Goal: Task Accomplishment & Management: Use online tool/utility

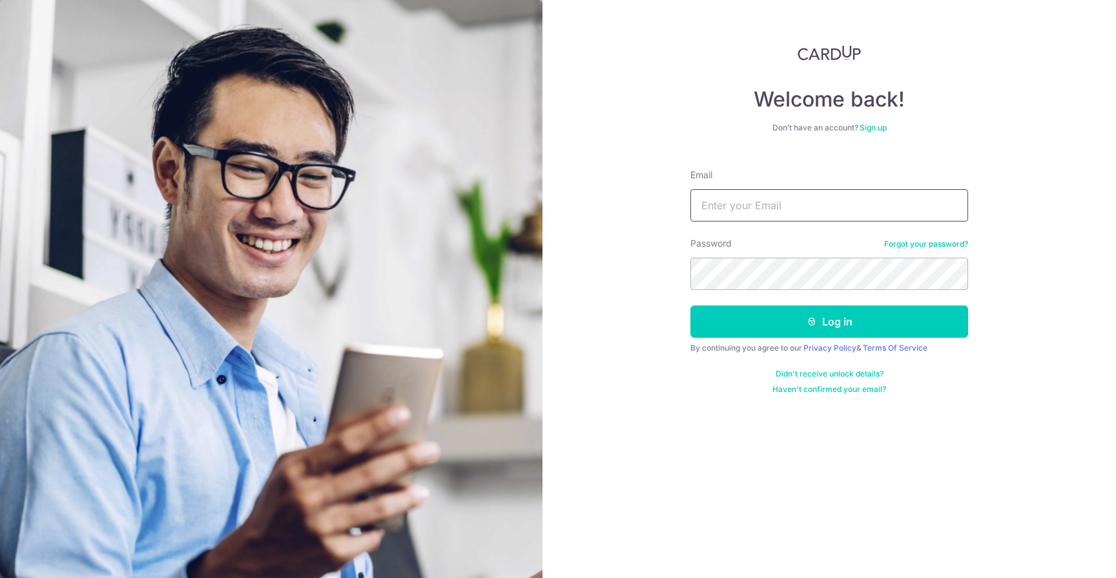
click at [746, 208] on input "Email" at bounding box center [830, 205] width 278 height 32
type input "[EMAIL_ADDRESS][DOMAIN_NAME]"
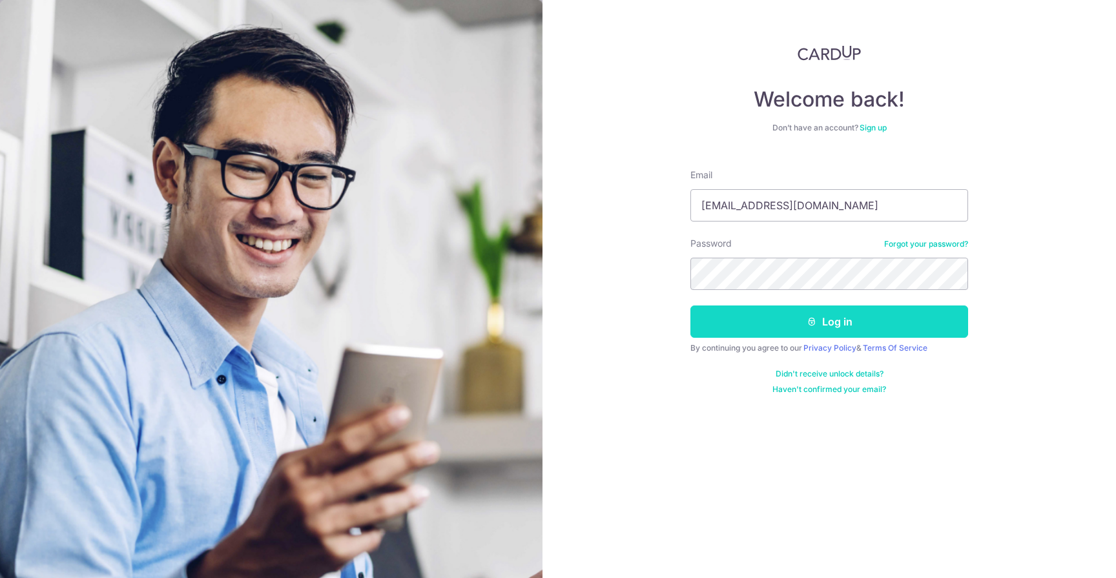
click at [802, 323] on button "Log in" at bounding box center [830, 322] width 278 height 32
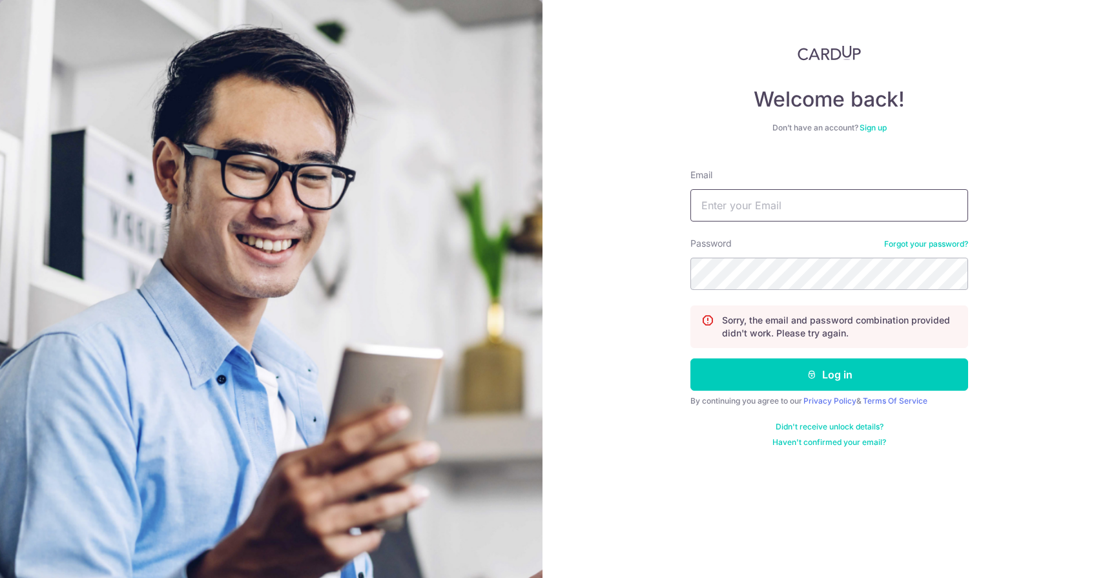
click at [772, 200] on input "Email" at bounding box center [830, 205] width 278 height 32
type input "info@apxgaryphotography.com.sg"
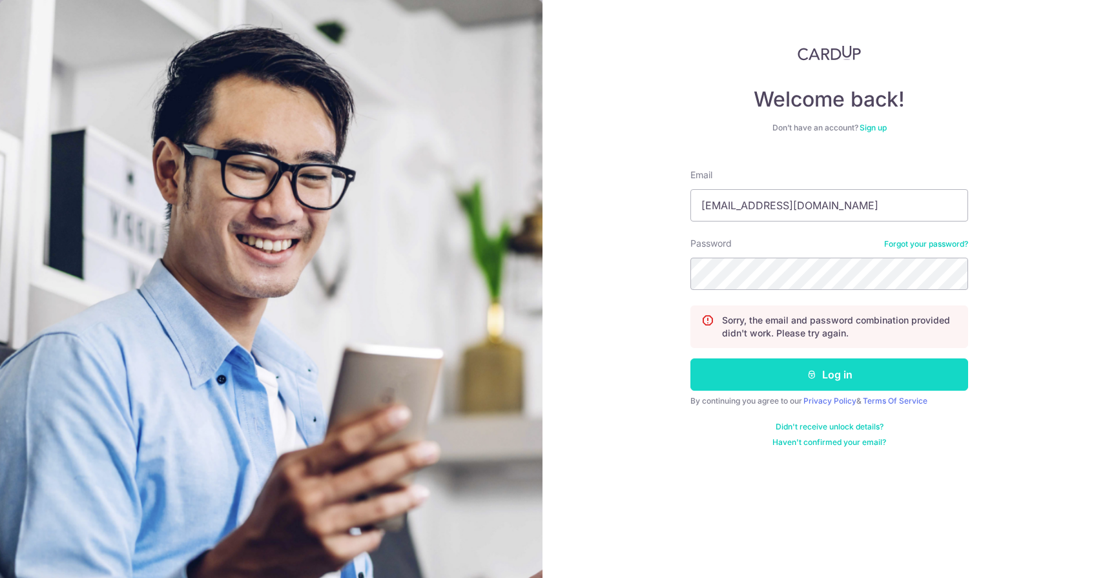
click at [795, 378] on button "Log in" at bounding box center [830, 375] width 278 height 32
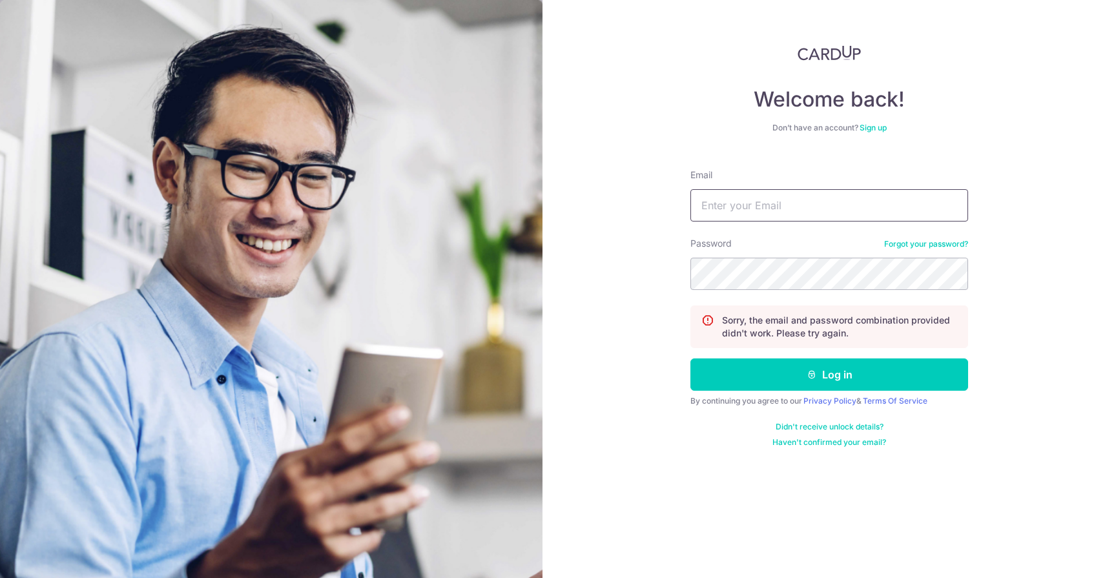
click at [782, 201] on input "Email" at bounding box center [830, 205] width 278 height 32
type input "[EMAIL_ADDRESS][DOMAIN_NAME]"
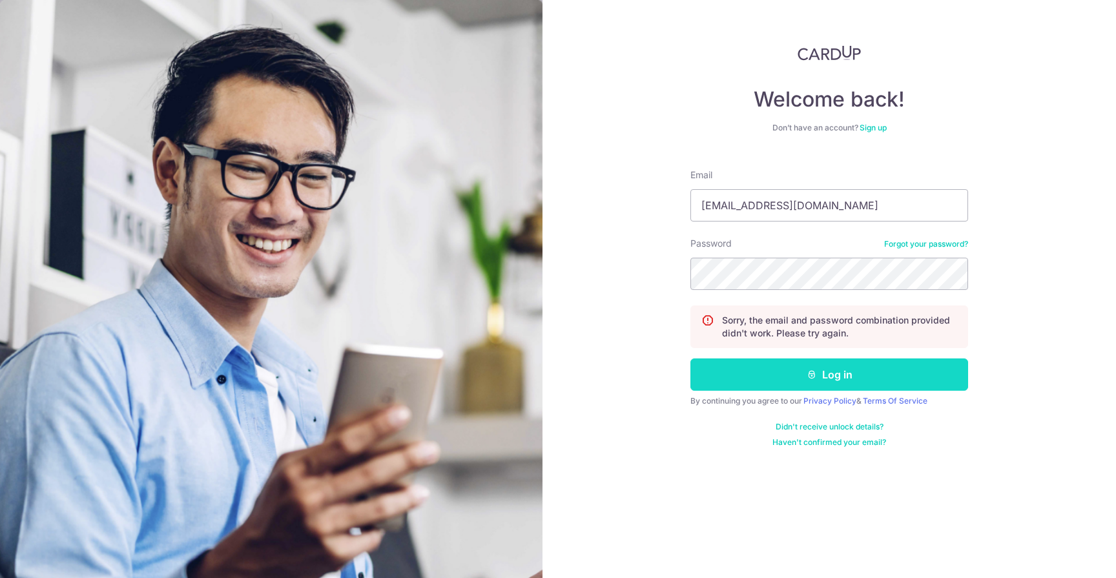
click at [820, 378] on button "Log in" at bounding box center [830, 375] width 278 height 32
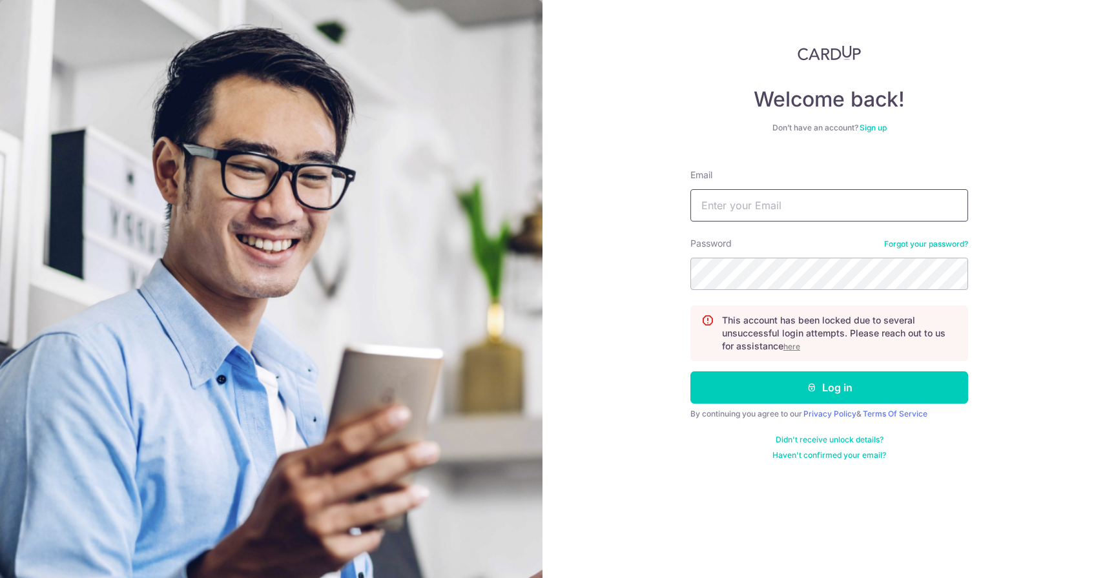
click at [771, 204] on input "Email" at bounding box center [830, 205] width 278 height 32
type input "[EMAIL_ADDRESS][DOMAIN_NAME]"
click at [644, 275] on div "Welcome back! Don’t have an account? Sign up Email info@apxgaryphotography.com.…" at bounding box center [830, 289] width 574 height 578
click at [793, 344] on u "here" at bounding box center [792, 347] width 17 height 10
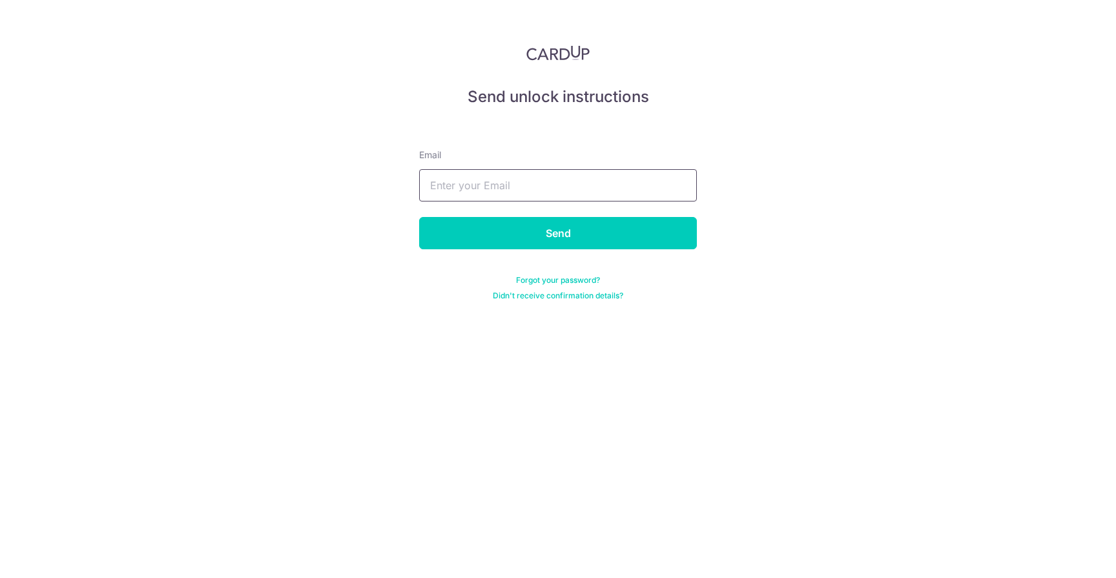
click at [645, 178] on input "text" at bounding box center [558, 185] width 278 height 32
type input "[EMAIL_ADDRESS][DOMAIN_NAME]"
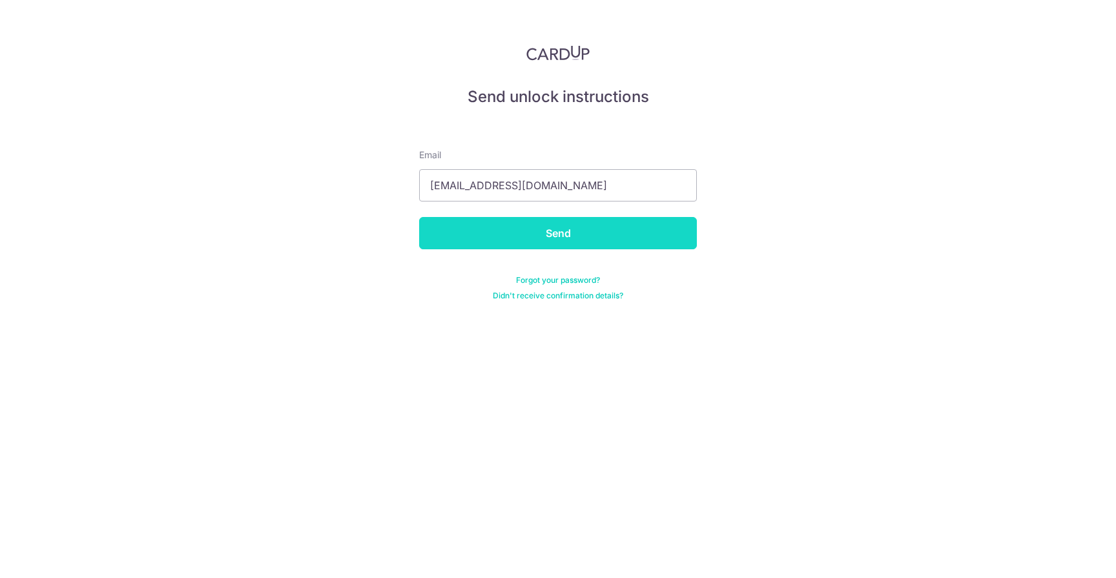
click at [614, 235] on input "Send" at bounding box center [558, 233] width 278 height 32
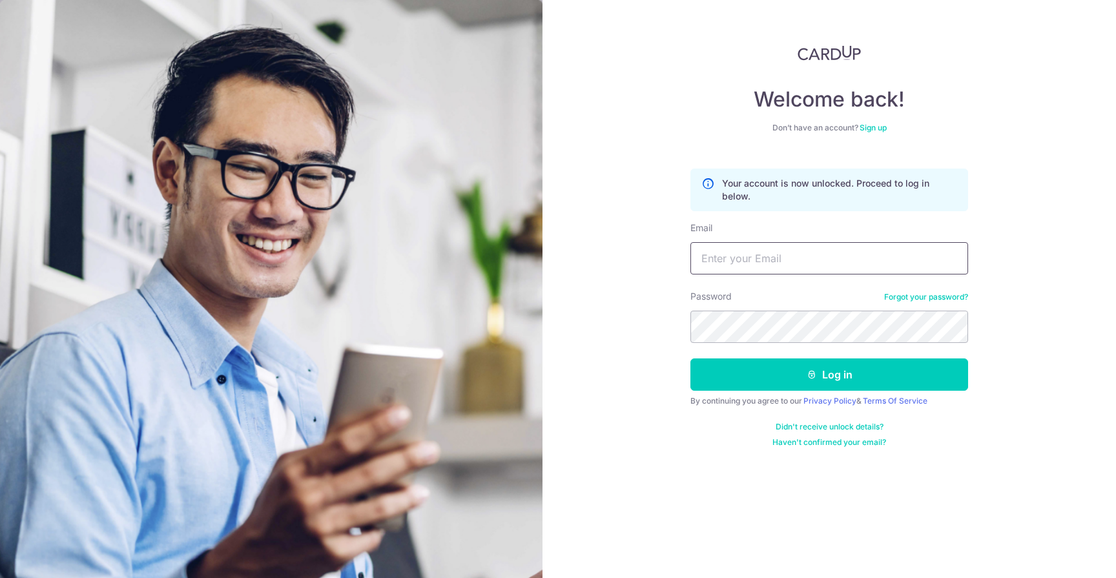
click at [724, 267] on input "Email" at bounding box center [830, 258] width 278 height 32
type input "[EMAIL_ADDRESS][DOMAIN_NAME]"
click at [760, 309] on div "Password Forgot your password?" at bounding box center [830, 316] width 278 height 53
click at [769, 357] on form "Your account is now unlocked. Proceed to log in below. Email [EMAIL_ADDRESS][DO…" at bounding box center [830, 303] width 278 height 289
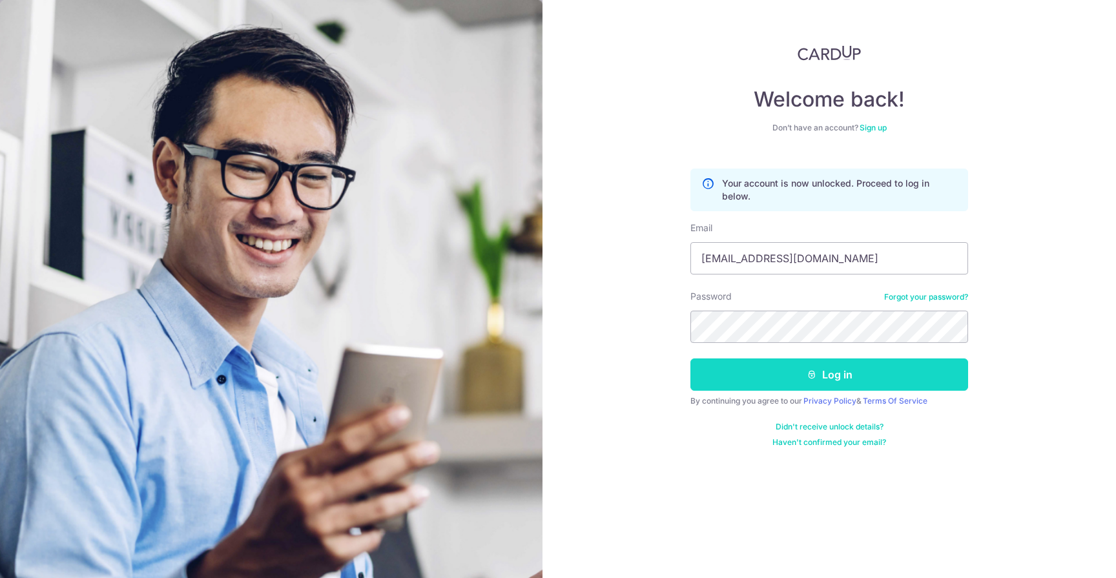
click at [769, 364] on button "Log in" at bounding box center [830, 375] width 278 height 32
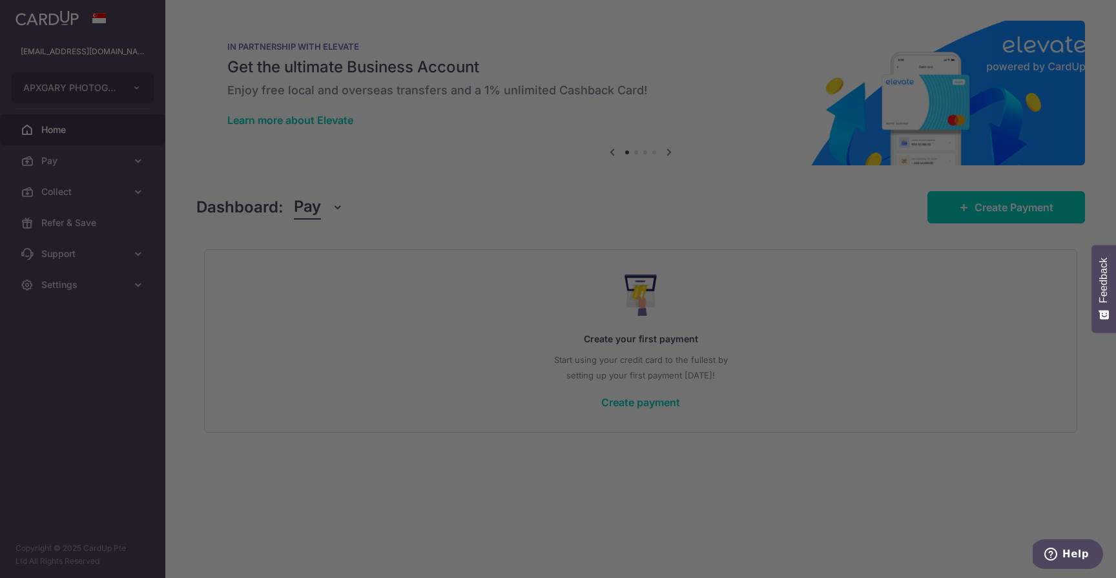
click at [69, 186] on div at bounding box center [563, 292] width 1127 height 584
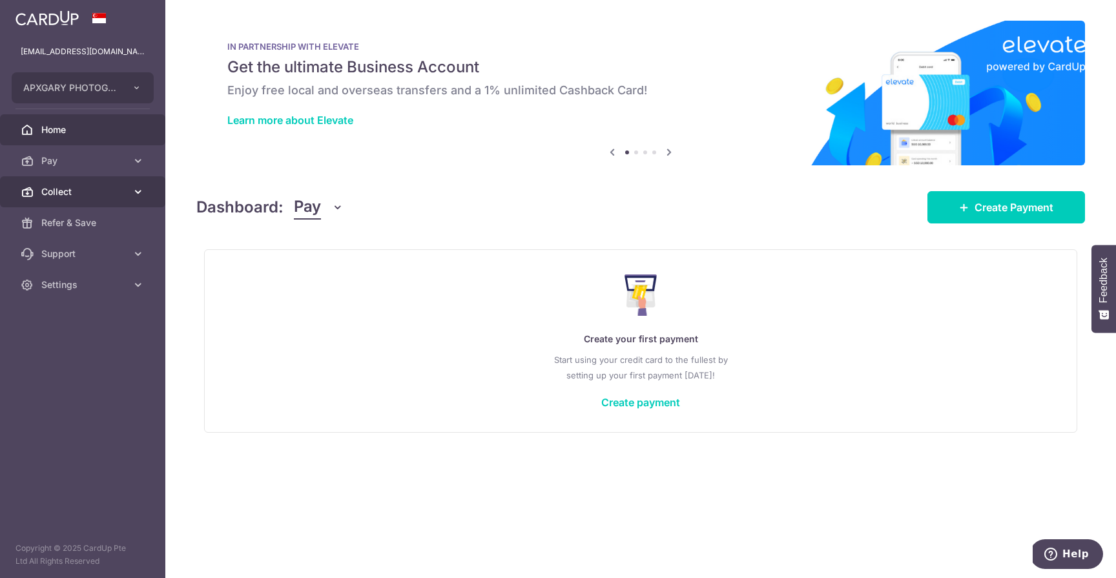
click at [82, 200] on link "Collect" at bounding box center [82, 191] width 165 height 31
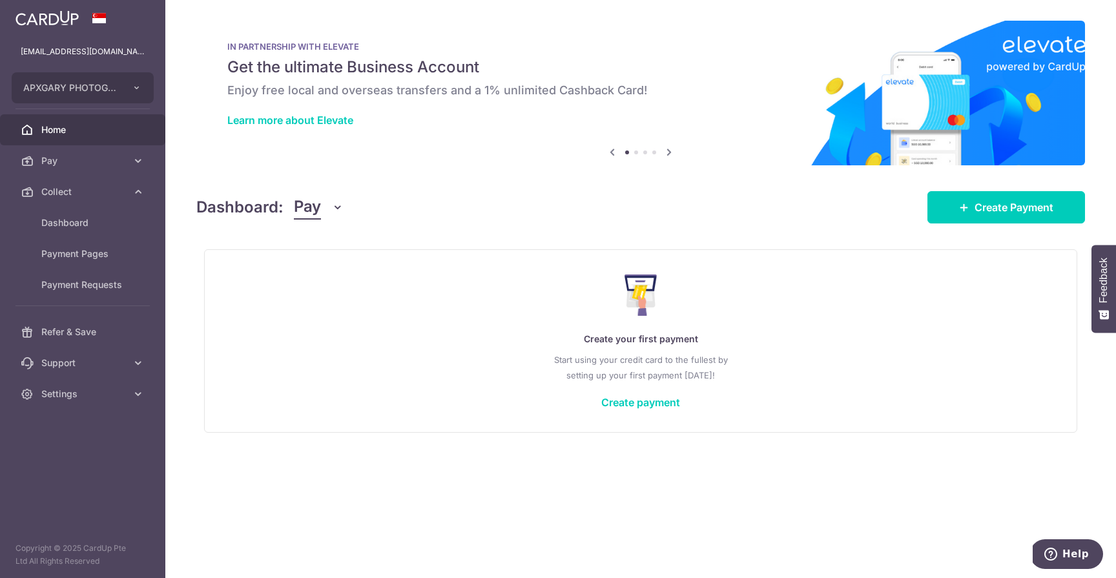
click at [314, 207] on span "Pay" at bounding box center [307, 207] width 27 height 25
click at [325, 267] on link "Collect" at bounding box center [362, 274] width 134 height 31
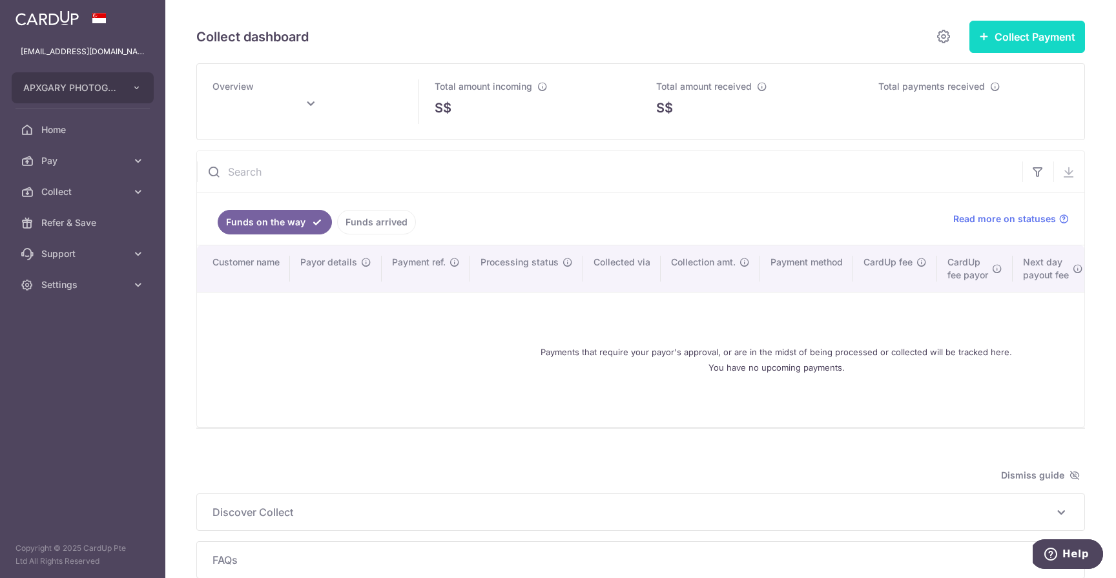
click at [998, 43] on button "Collect Payment" at bounding box center [1028, 37] width 116 height 32
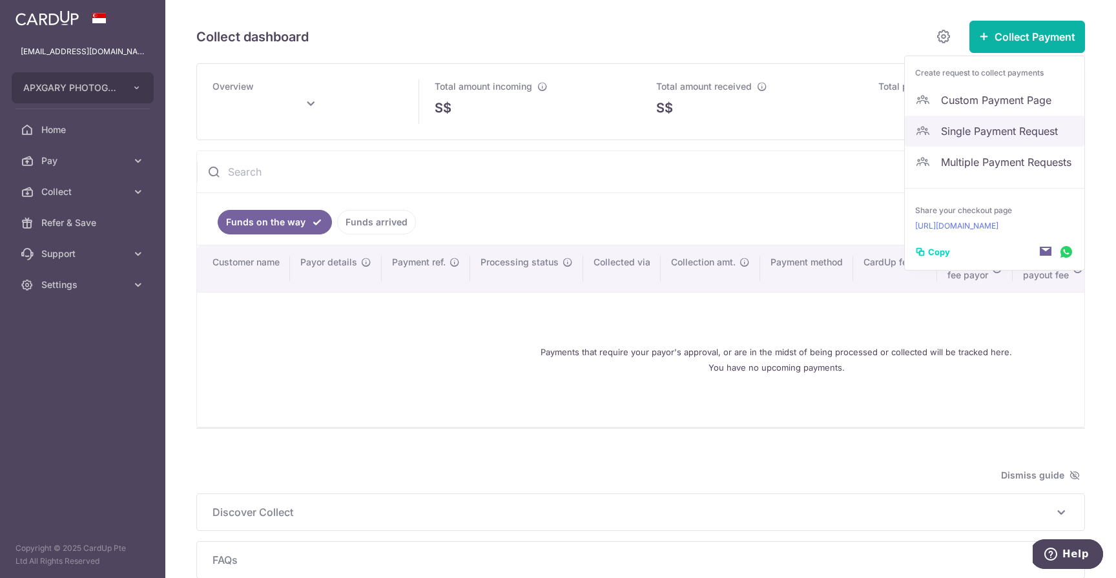
click at [953, 127] on span "Single Payment Request" at bounding box center [1007, 131] width 133 height 16
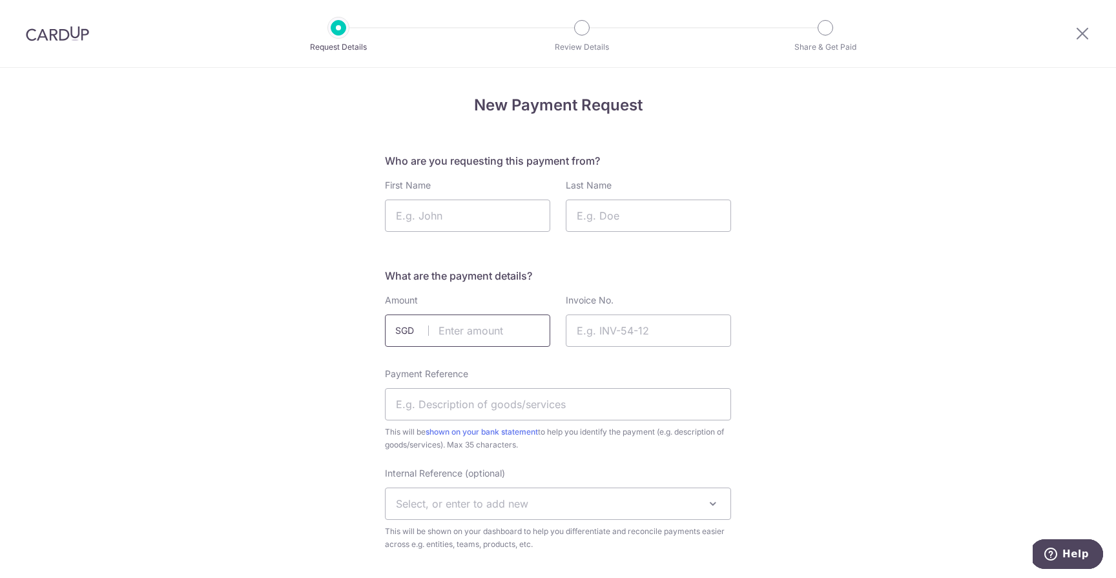
click at [482, 334] on input "text" at bounding box center [467, 331] width 165 height 32
type input "350.00"
click at [620, 333] on input "Invoice No." at bounding box center [648, 331] width 165 height 32
click at [517, 406] on input "Payment Reference" at bounding box center [558, 404] width 346 height 32
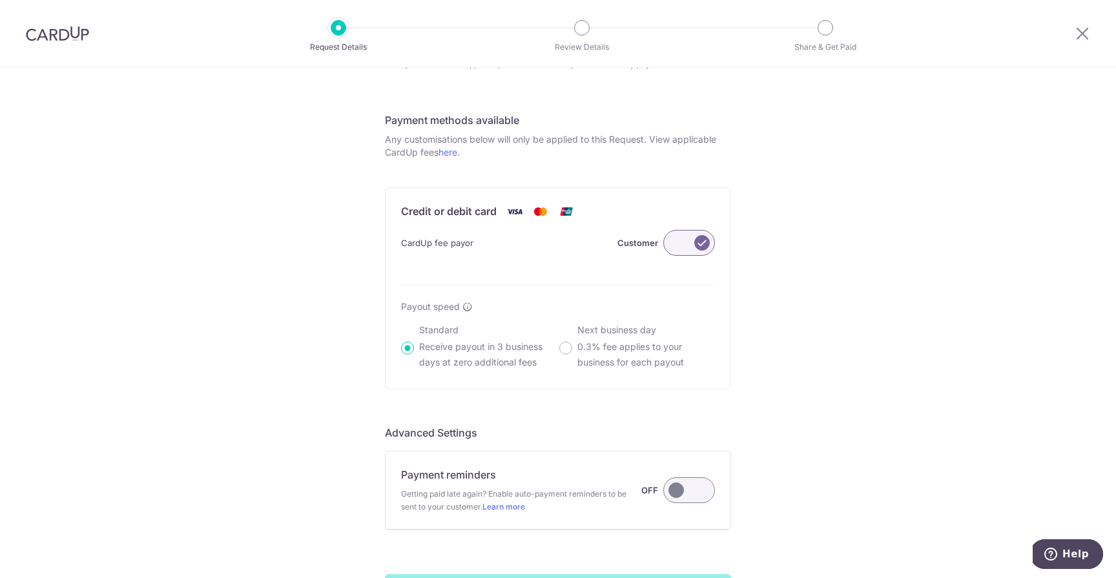
scroll to position [762, 0]
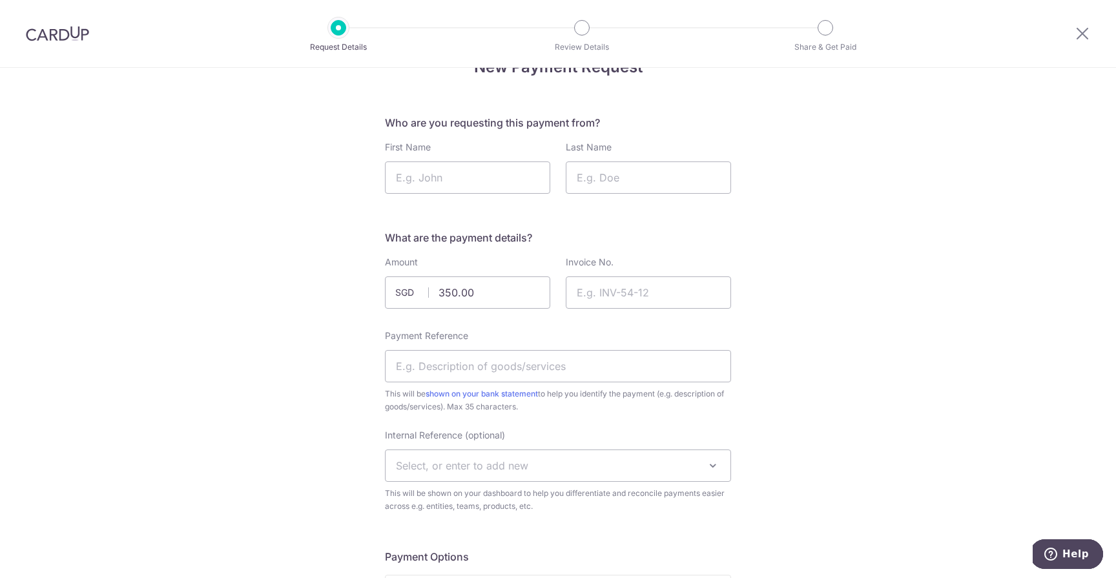
scroll to position [0, 0]
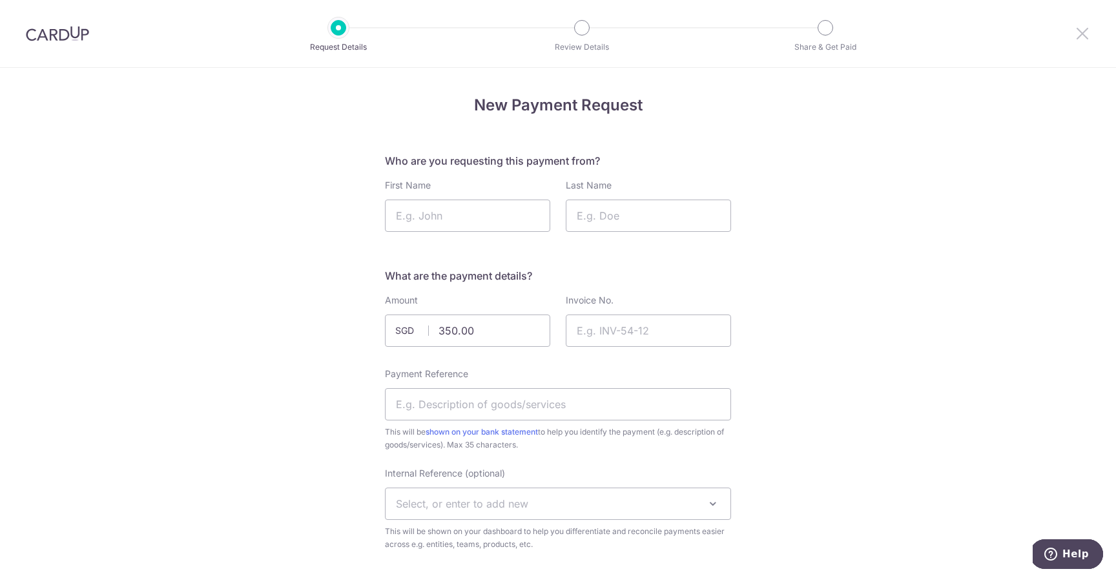
click at [1081, 37] on icon at bounding box center [1083, 33] width 16 height 16
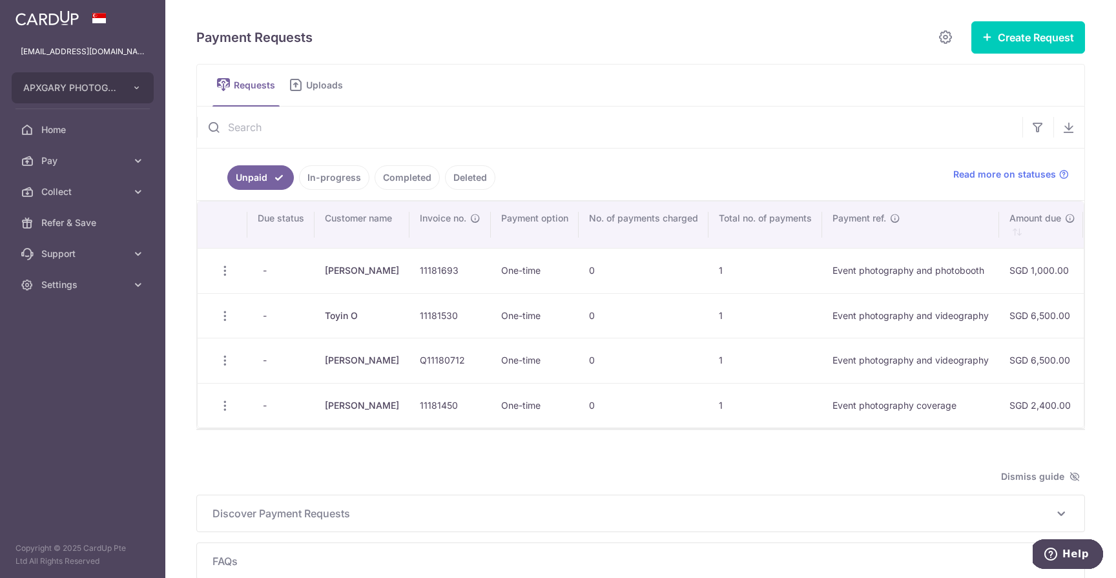
click at [267, 177] on link "Unpaid" at bounding box center [260, 177] width 67 height 25
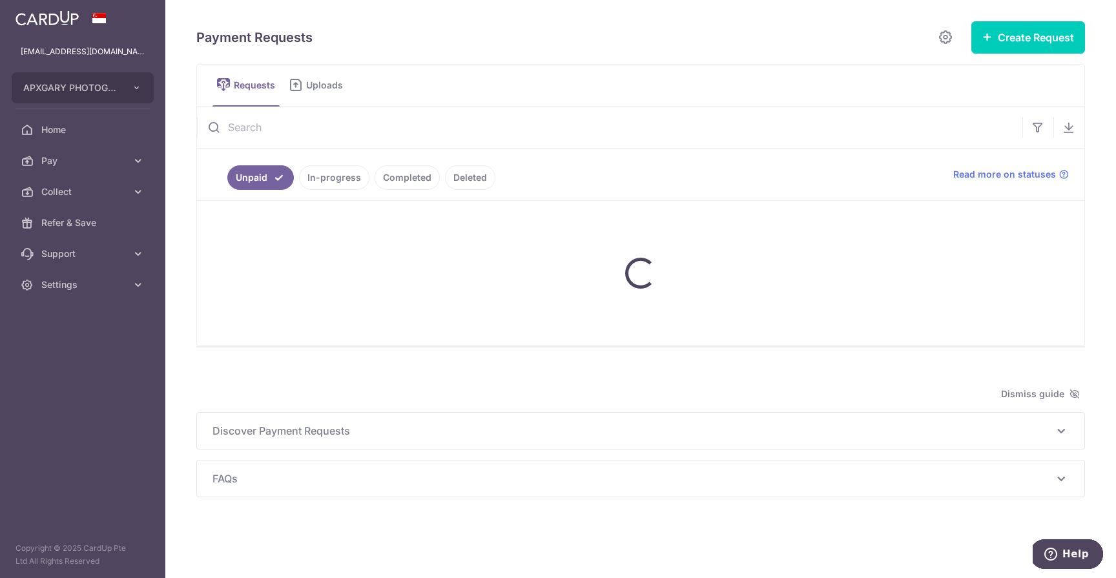
click at [409, 176] on link "Completed" at bounding box center [407, 177] width 65 height 25
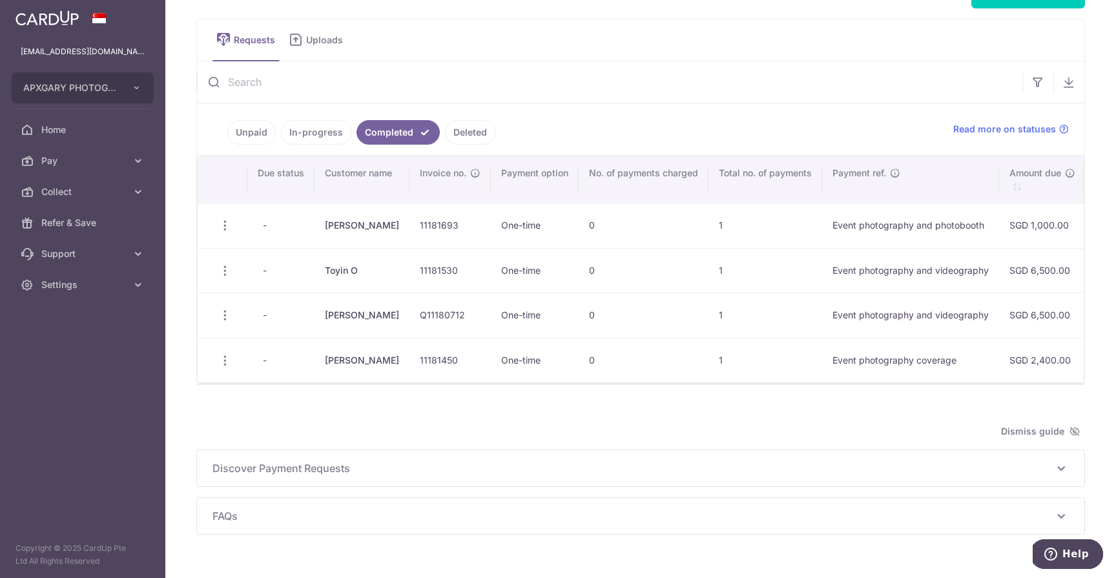
scroll to position [38, 0]
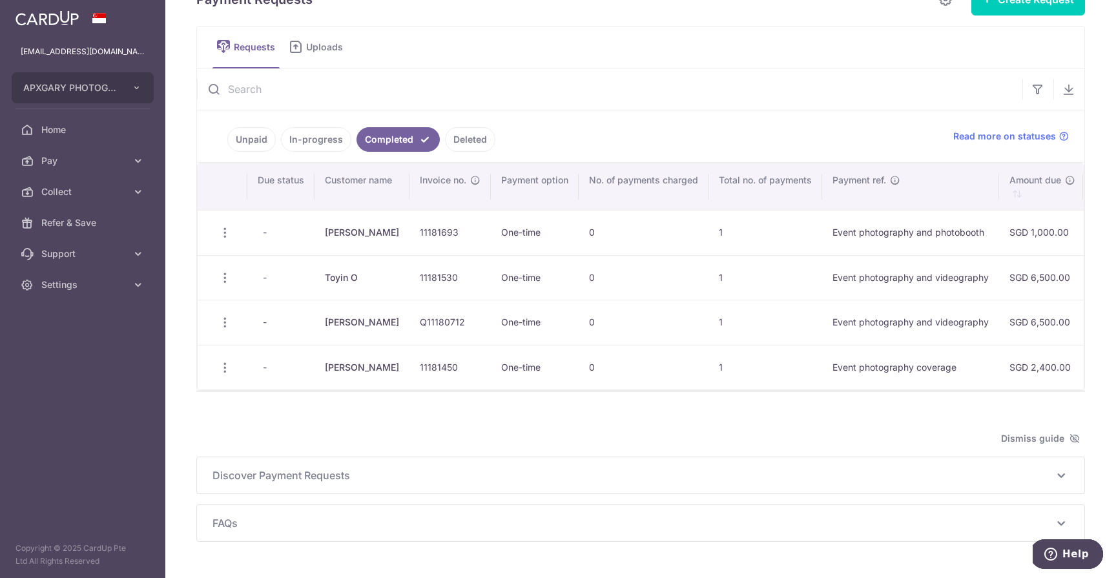
click at [344, 229] on td "[PERSON_NAME]" at bounding box center [362, 232] width 95 height 45
click at [1016, 224] on td "SGD 1,000.00" at bounding box center [1041, 232] width 84 height 45
click at [958, 228] on td "Event photography and photobooth" at bounding box center [910, 232] width 177 height 45
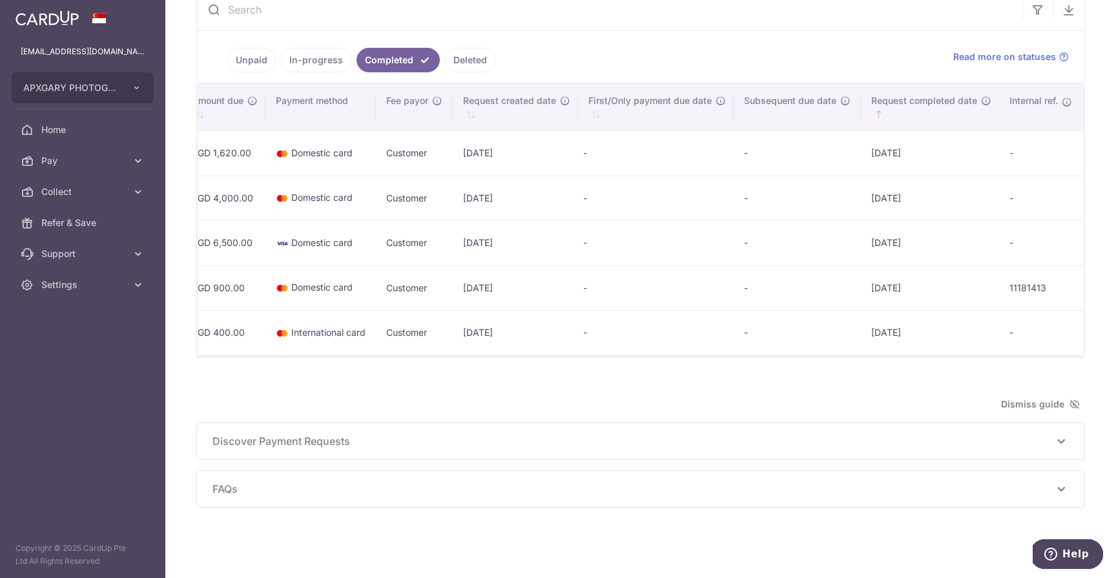
scroll to position [0, 0]
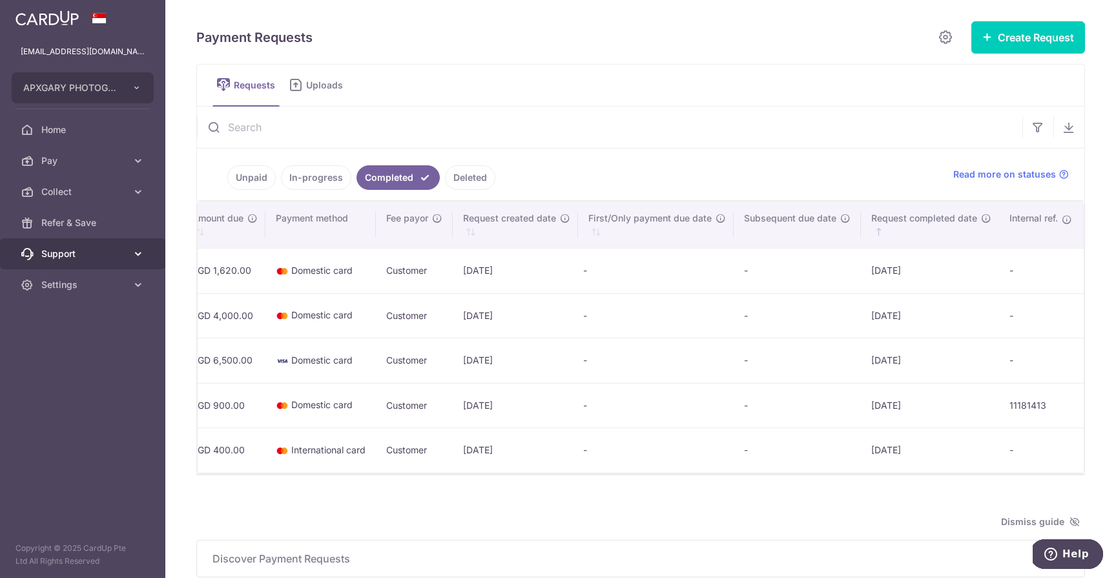
click at [114, 245] on link "Support" at bounding box center [82, 253] width 165 height 31
click at [53, 14] on img at bounding box center [47, 18] width 63 height 16
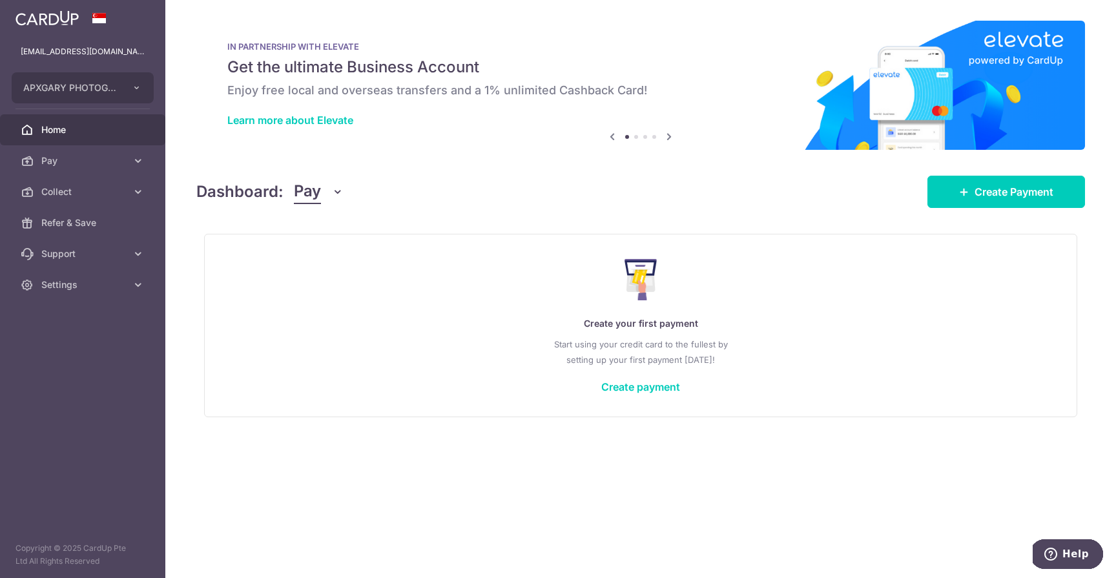
click at [671, 136] on icon at bounding box center [670, 137] width 16 height 16
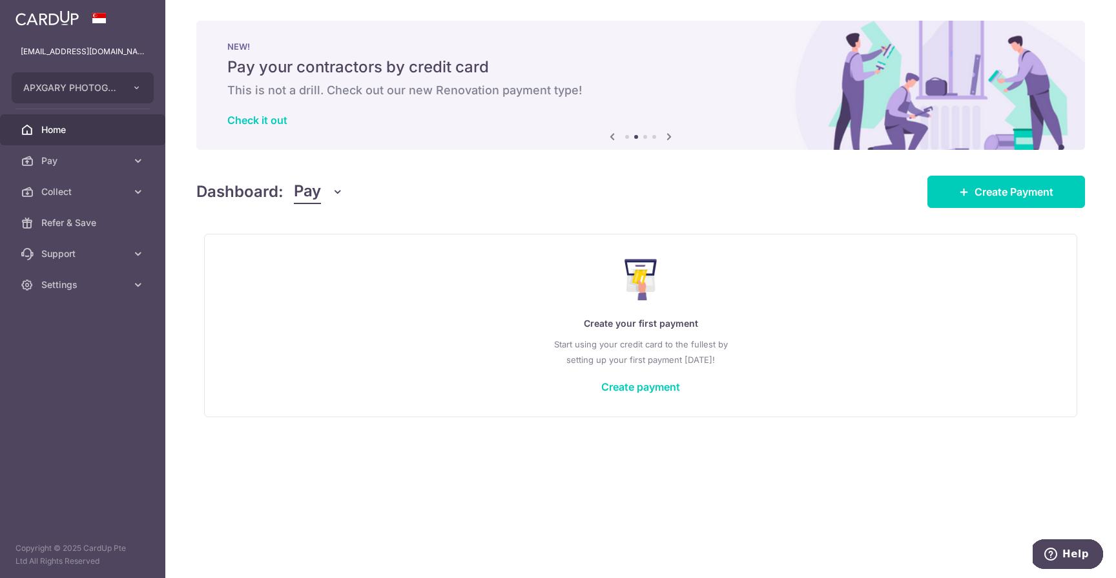
click at [669, 134] on icon at bounding box center [670, 137] width 16 height 16
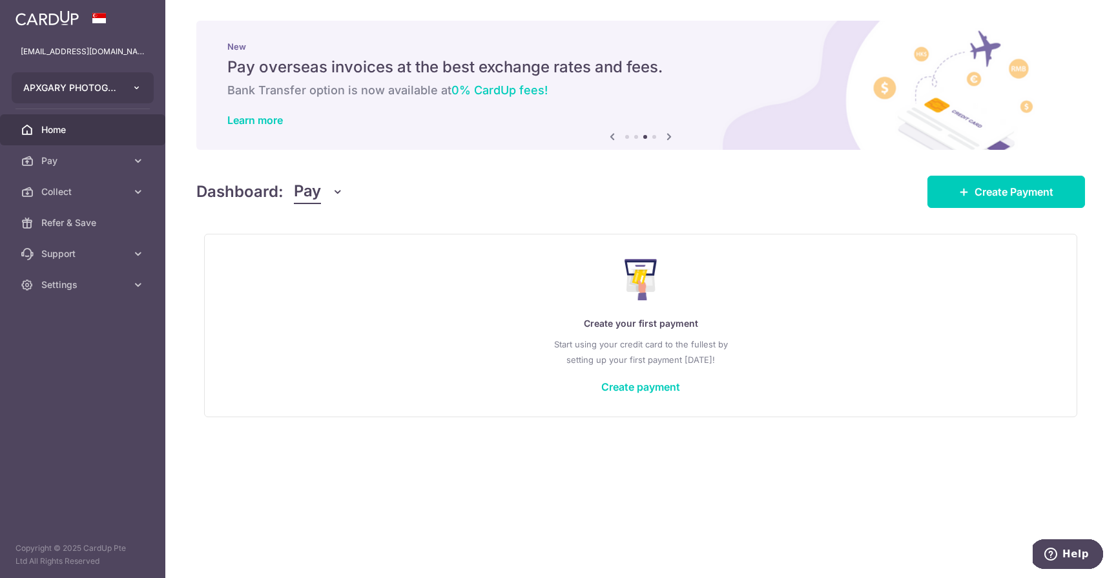
click at [111, 79] on button "APXGARY PHOTOGRAPHY" at bounding box center [83, 87] width 142 height 31
click at [112, 79] on button "APXGARY PHOTOGRAPHY" at bounding box center [83, 87] width 142 height 31
click at [673, 137] on icon at bounding box center [670, 137] width 16 height 16
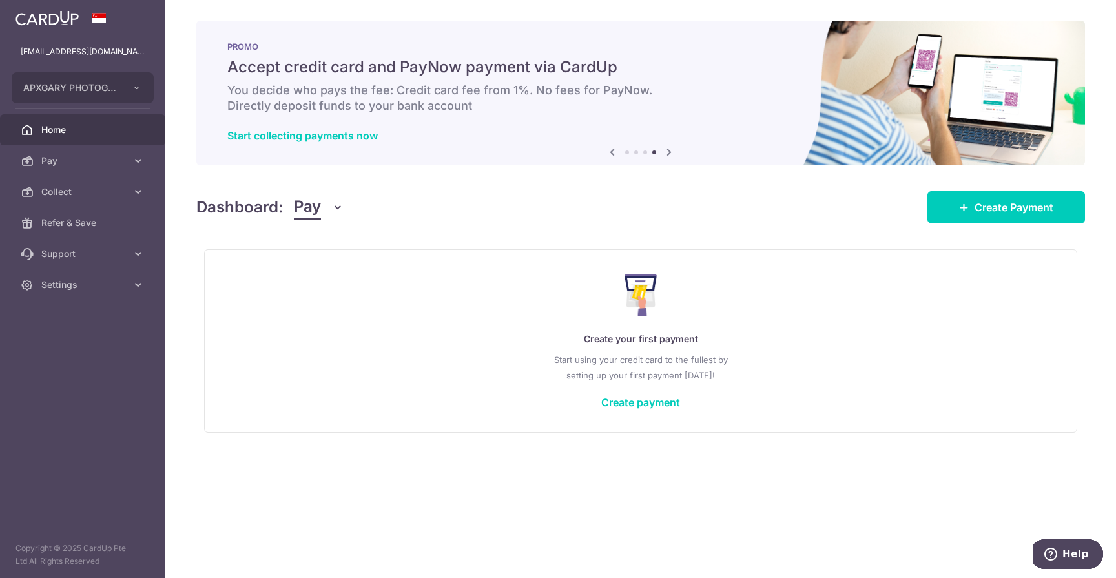
click at [673, 137] on div "Start collecting payments now" at bounding box center [640, 135] width 827 height 13
click at [671, 146] on icon at bounding box center [670, 152] width 16 height 16
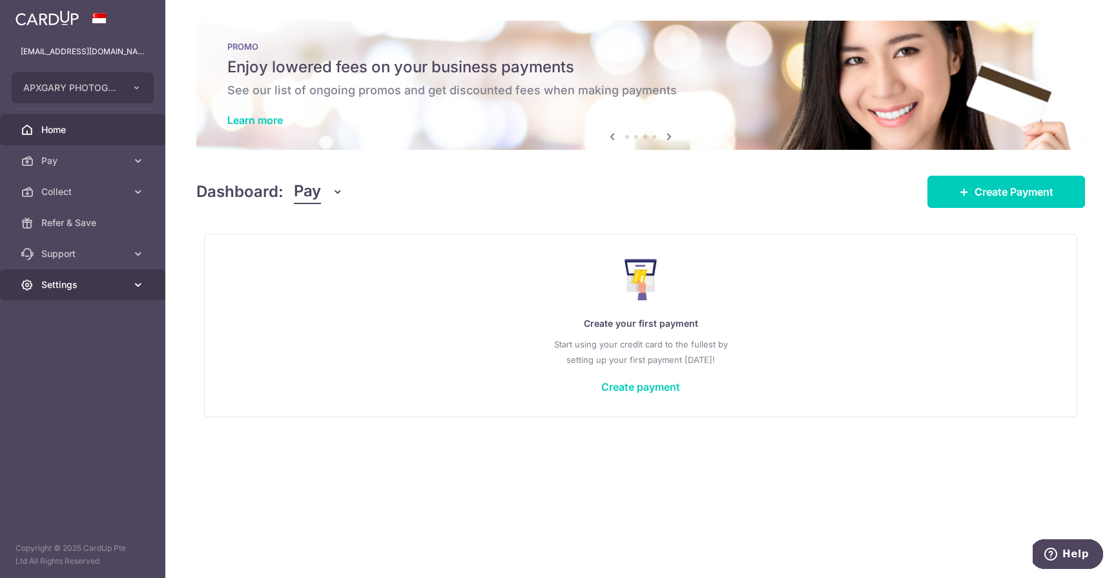
click at [109, 292] on link "Settings" at bounding box center [82, 284] width 165 height 31
